Goal: Navigation & Orientation: Find specific page/section

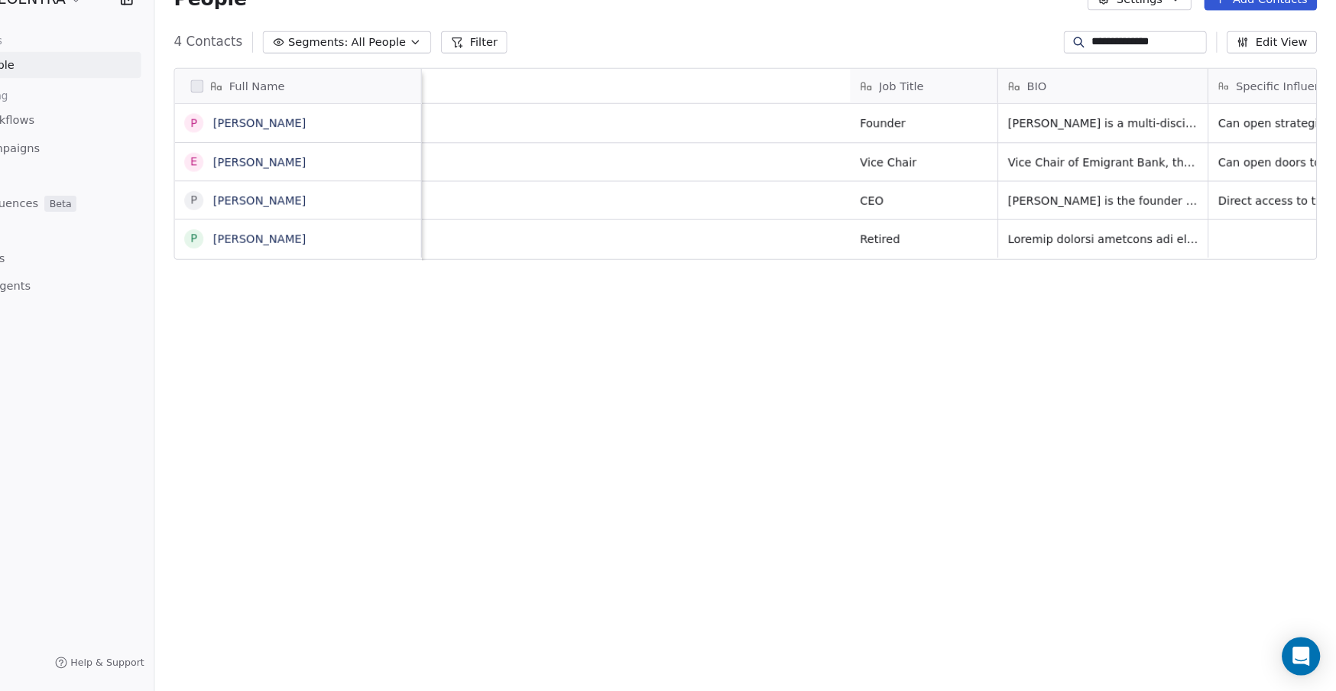
scroll to position [608, 1130]
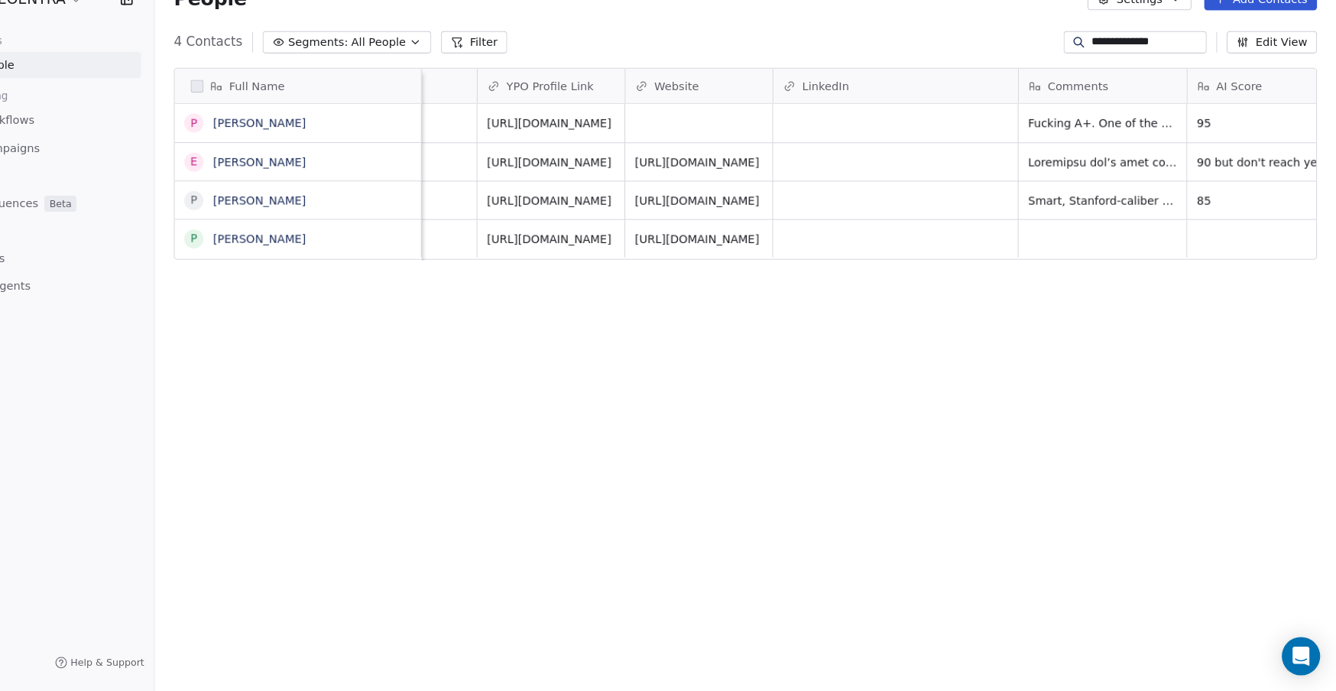
click at [602, 58] on div "**********" at bounding box center [771, 70] width 1130 height 24
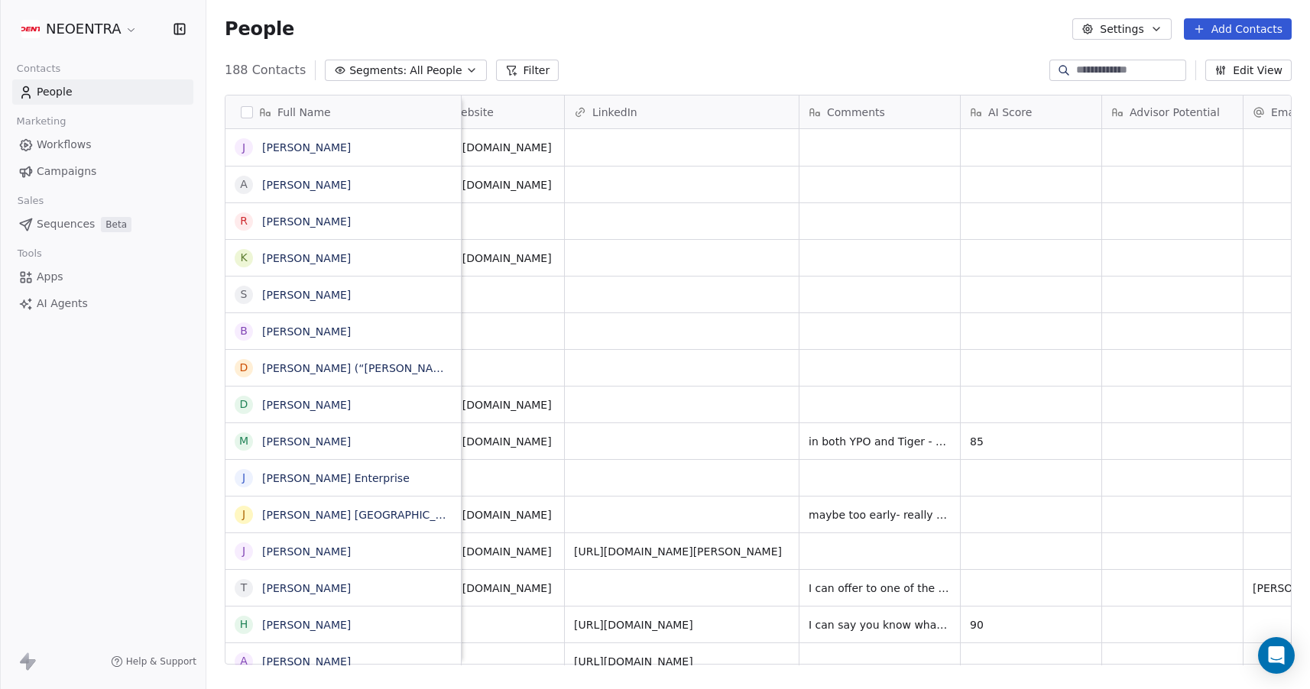
scroll to position [0, 1241]
